Goal: Find specific page/section: Find specific page/section

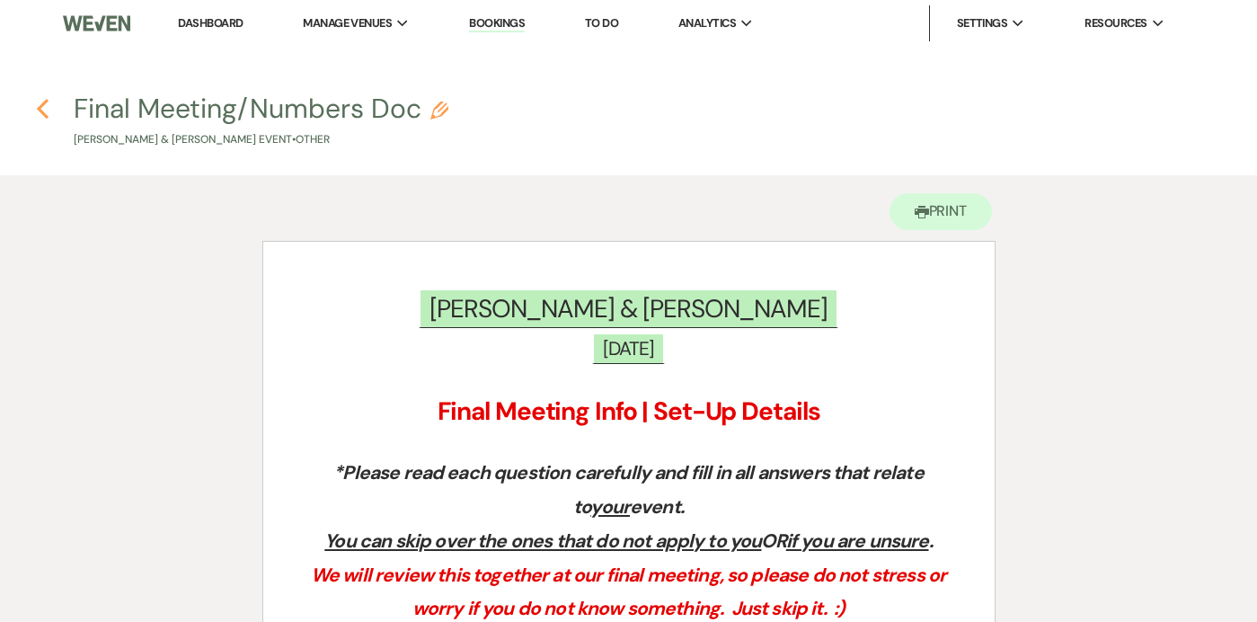
click at [40, 107] on use "button" at bounding box center [43, 109] width 12 height 20
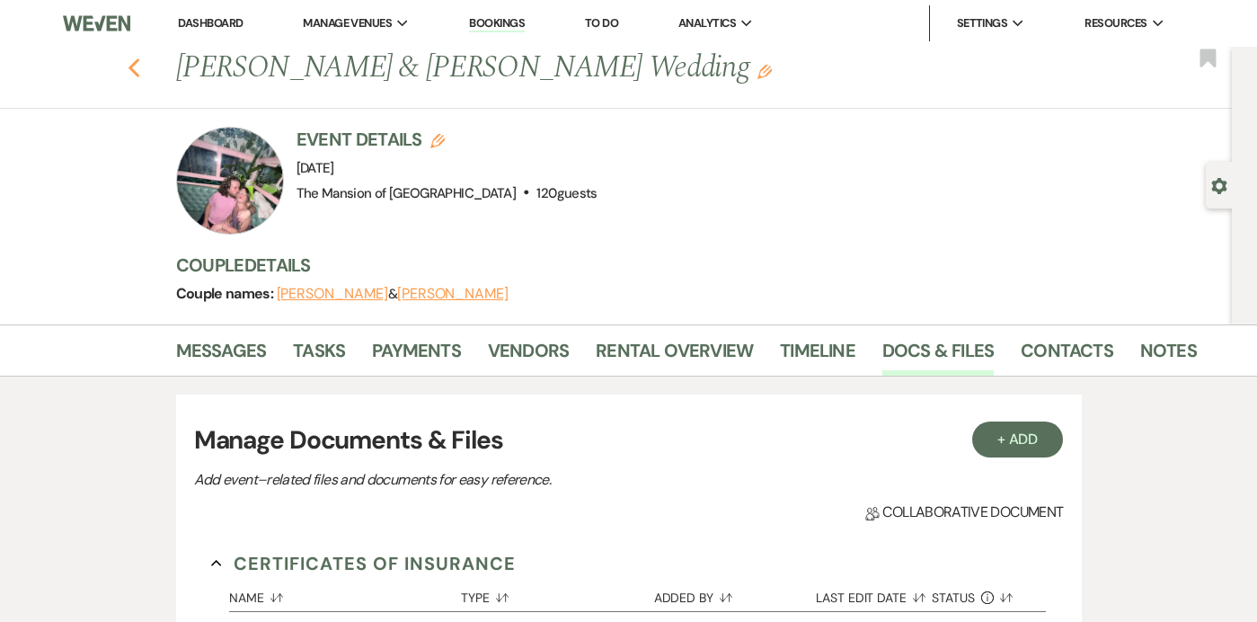
click at [129, 67] on use "button" at bounding box center [134, 68] width 12 height 20
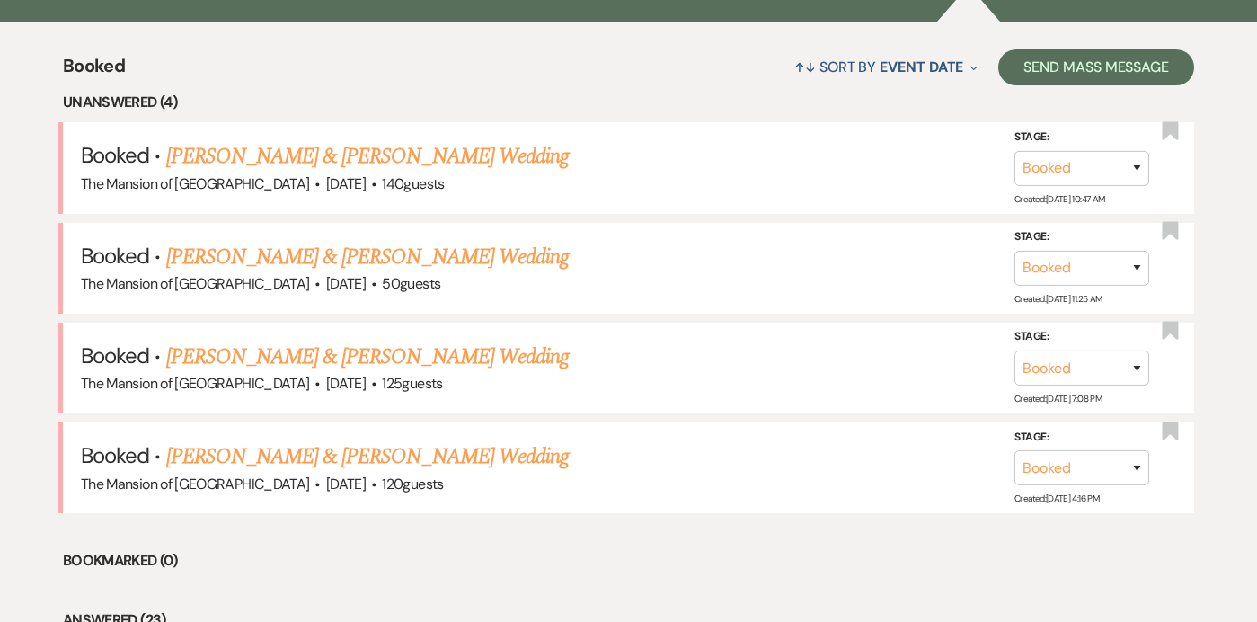
scroll to position [665, 0]
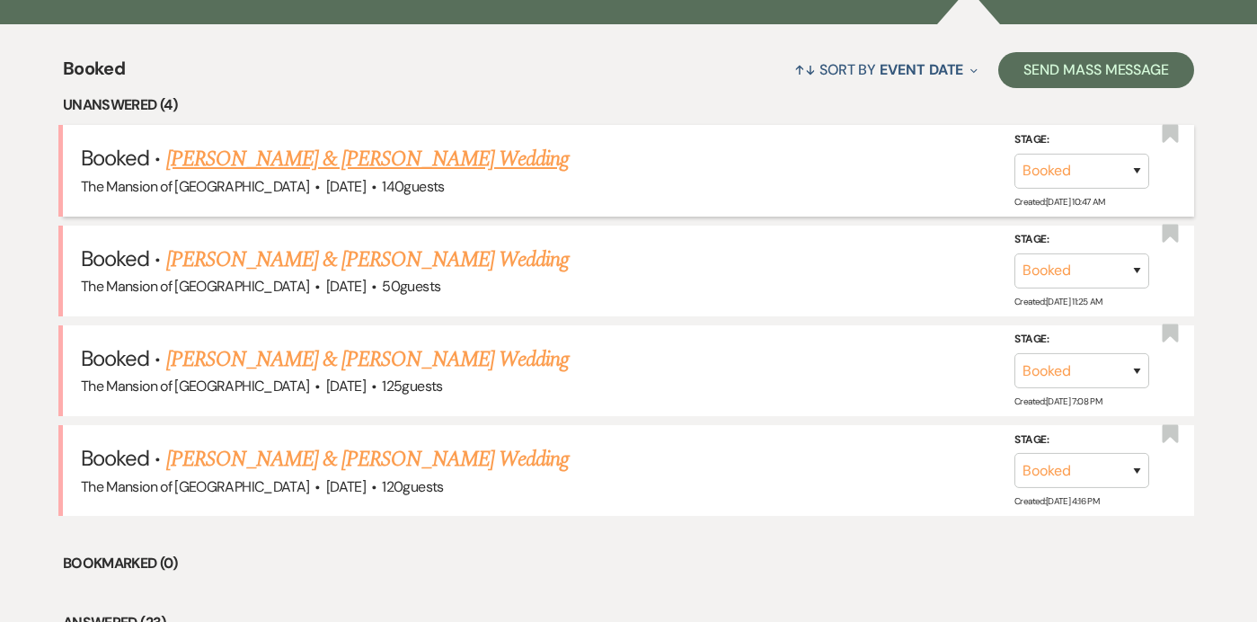
click at [426, 155] on link "[PERSON_NAME] & [PERSON_NAME] Wedding" at bounding box center [367, 159] width 403 height 32
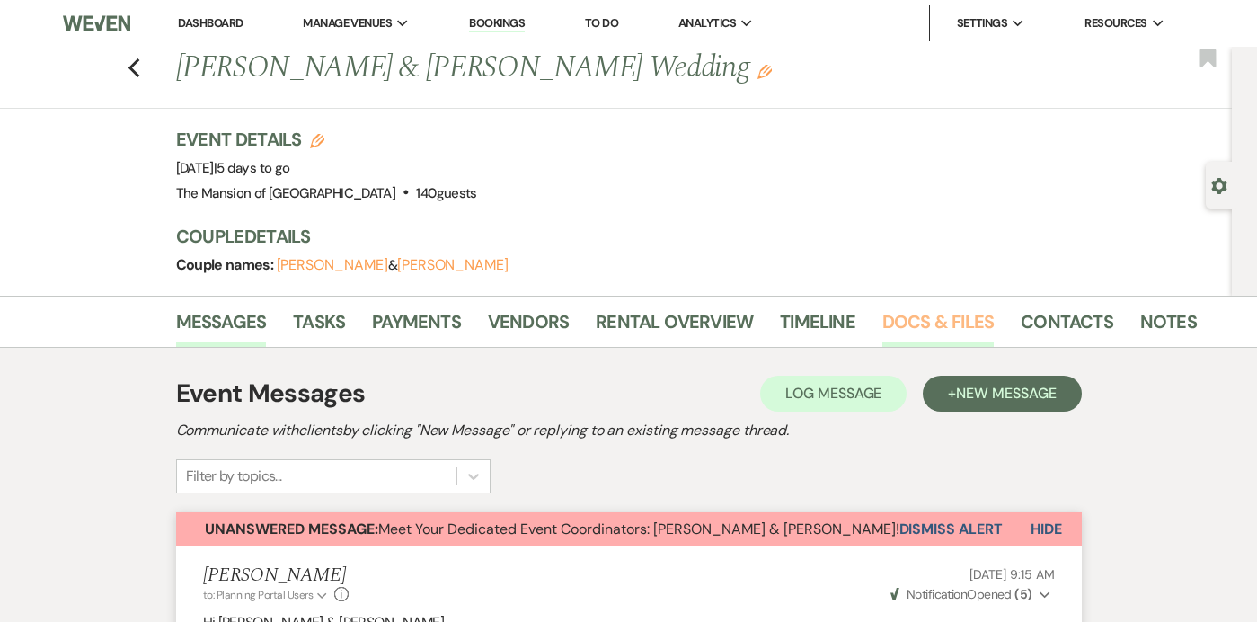
click at [901, 310] on link "Docs & Files" at bounding box center [938, 327] width 111 height 40
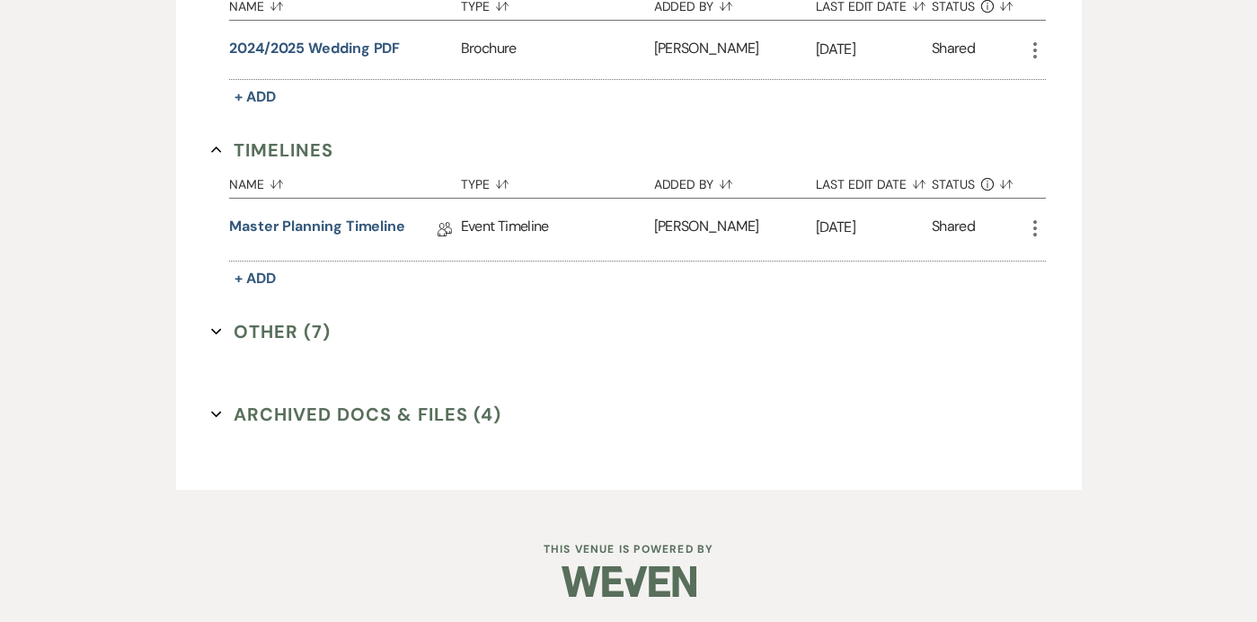
scroll to position [1473, 0]
click at [326, 221] on link "Master Planning Timeline" at bounding box center [317, 228] width 176 height 28
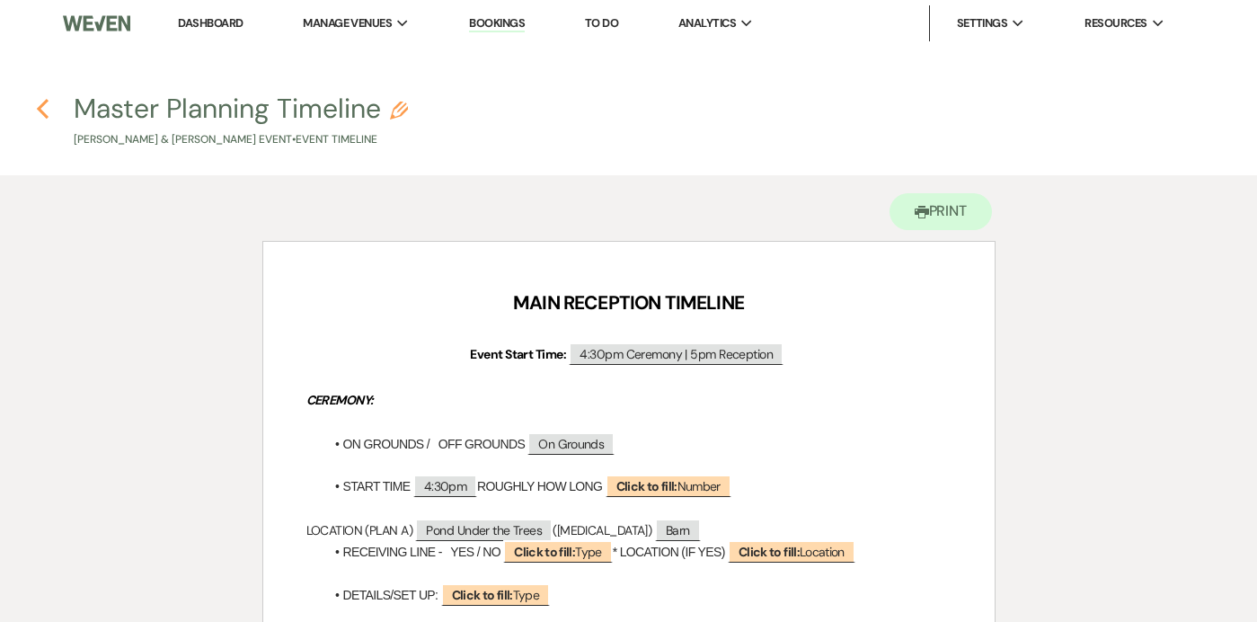
click at [42, 101] on icon "Previous" at bounding box center [42, 109] width 13 height 22
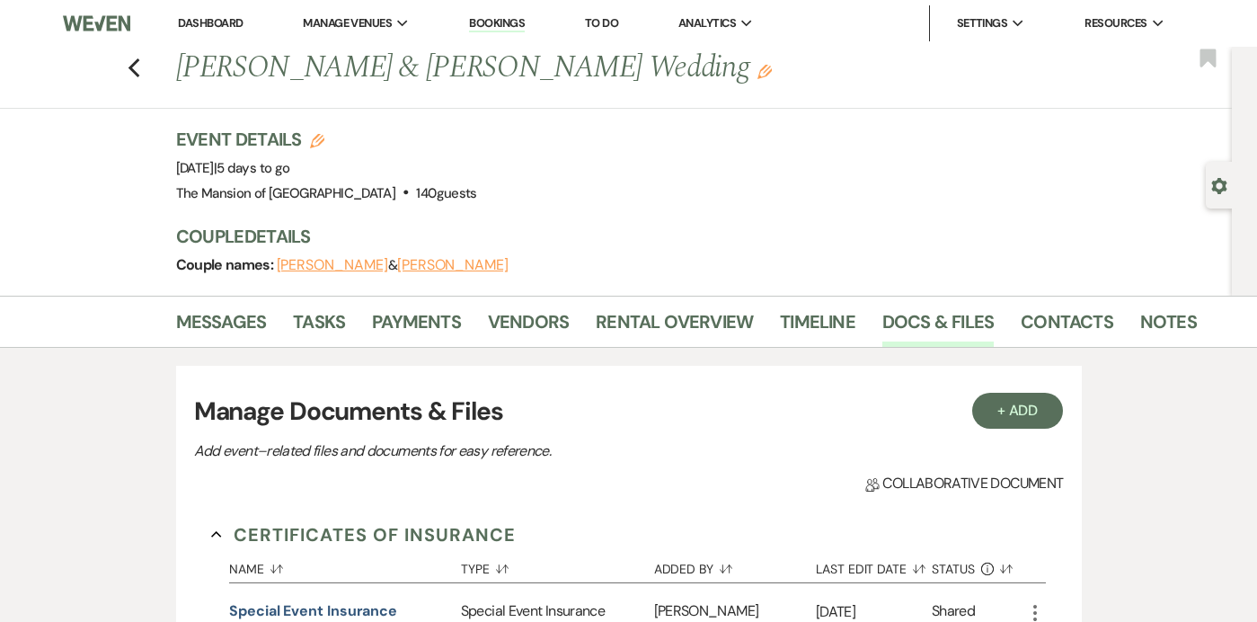
scroll to position [1473, 0]
